Goal: Find contact information: Find contact information

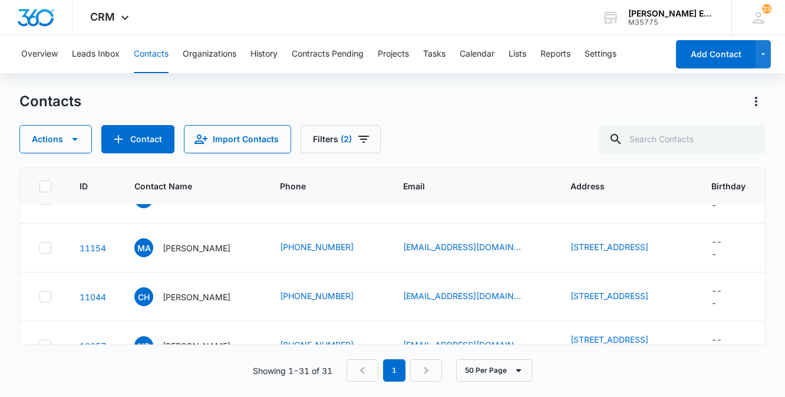
scroll to position [373, 0]
drag, startPoint x: 563, startPoint y: 241, endPoint x: 636, endPoint y: 256, distance: 74.6
click at [636, 223] on td "[STREET_ADDRESS]" at bounding box center [626, 198] width 141 height 49
copy link "[STREET_ADDRESS]"
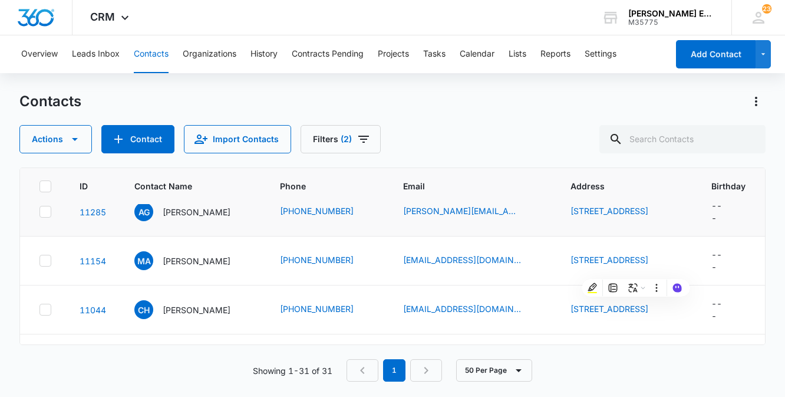
scroll to position [359, 0]
click at [268, 237] on td "[PHONE_NUMBER]" at bounding box center [327, 212] width 123 height 49
drag, startPoint x: 278, startPoint y: 258, endPoint x: 322, endPoint y: 266, distance: 44.3
click at [322, 237] on td "[PHONE_NUMBER]" at bounding box center [327, 212] width 123 height 49
click at [264, 237] on td "AG [PERSON_NAME]" at bounding box center [193, 212] width 146 height 49
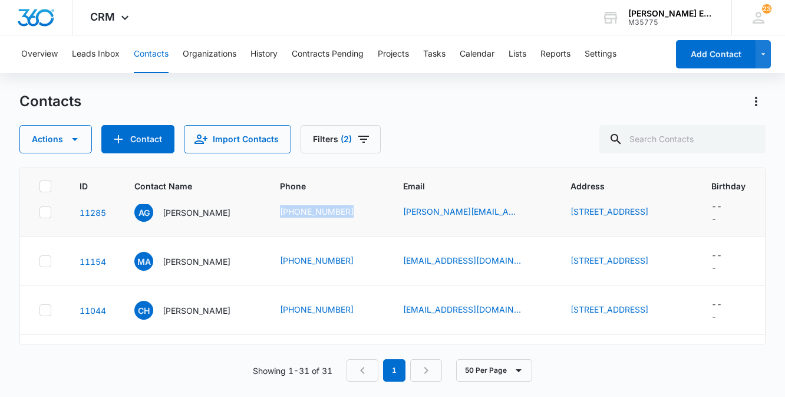
drag, startPoint x: 277, startPoint y: 258, endPoint x: 344, endPoint y: 270, distance: 67.7
click at [344, 237] on td "[PHONE_NUMBER]" at bounding box center [327, 212] width 123 height 49
copy link "[PHONE_NUMBER]"
click at [186, 219] on p "[PERSON_NAME]" at bounding box center [197, 212] width 68 height 12
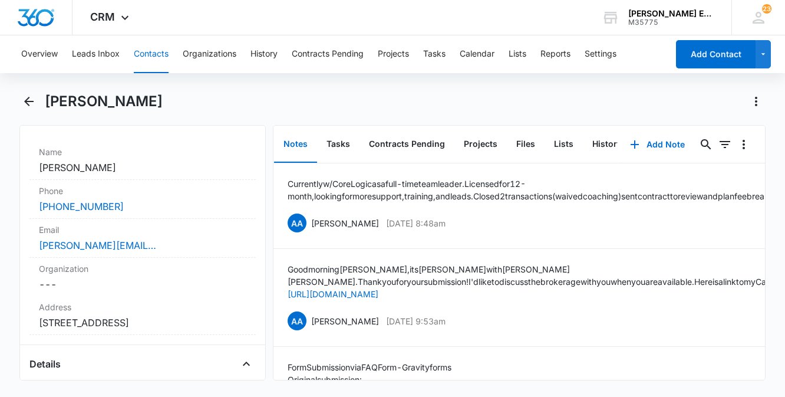
scroll to position [217, 0]
click at [124, 207] on div "[PHONE_NUMBER]" at bounding box center [142, 206] width 207 height 14
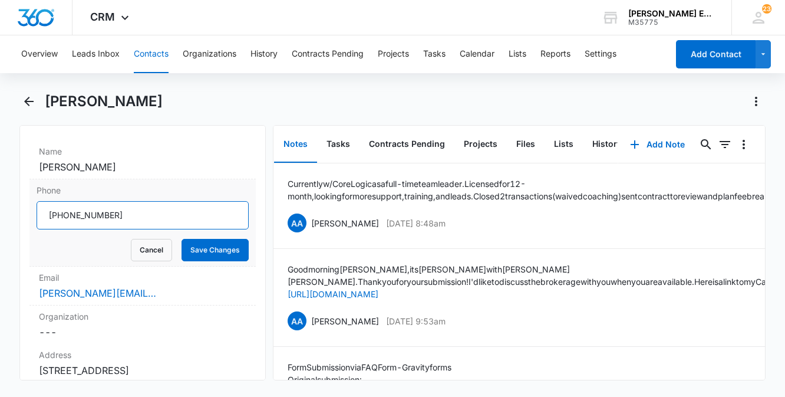
drag, startPoint x: 110, startPoint y: 213, endPoint x: 35, endPoint y: 215, distance: 74.9
click at [35, 215] on div "Phone Cancel Save Changes" at bounding box center [142, 222] width 226 height 87
click at [130, 307] on div "Organization Cancel Save Changes ---" at bounding box center [142, 324] width 226 height 38
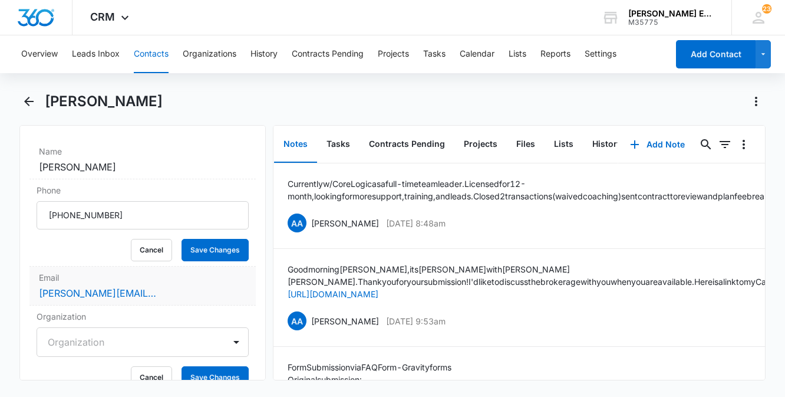
click at [58, 275] on label "Email" at bounding box center [142, 277] width 207 height 12
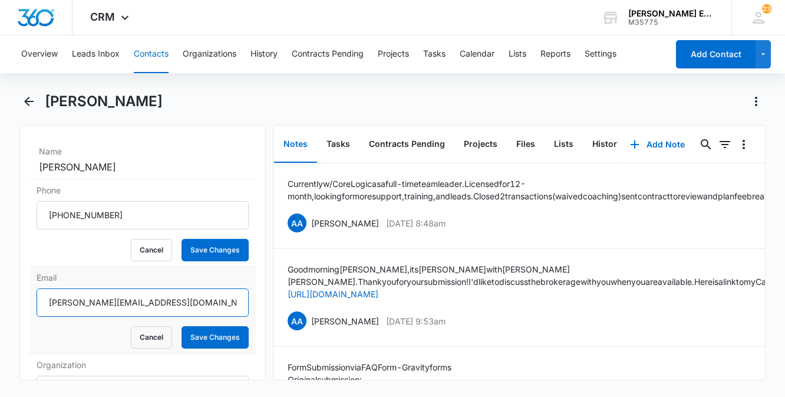
drag, startPoint x: 47, startPoint y: 305, endPoint x: 174, endPoint y: 306, distance: 127.3
click at [174, 306] on input "[PERSON_NAME][EMAIL_ADDRESS][DOMAIN_NAME]" at bounding box center [143, 302] width 212 height 28
